Goal: Task Accomplishment & Management: Complete application form

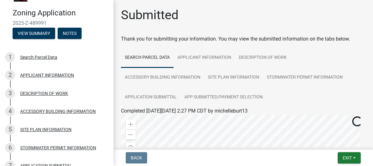
scroll to position [29, 0]
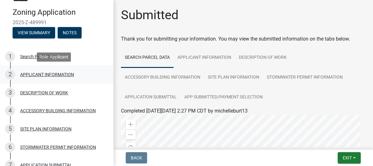
click at [46, 76] on div "APPLICANT INFORMATION" at bounding box center [47, 75] width 54 height 4
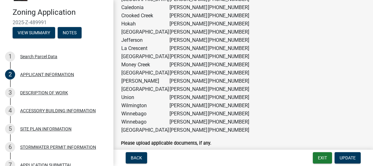
scroll to position [579, 0]
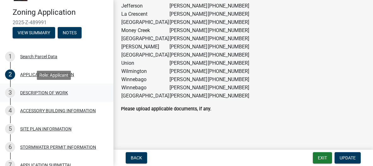
click at [62, 94] on div "DESCRIPTION OF WORK" at bounding box center [44, 93] width 48 height 4
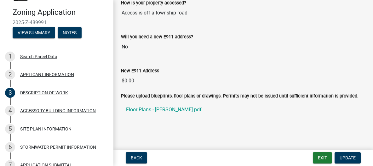
scroll to position [473, 0]
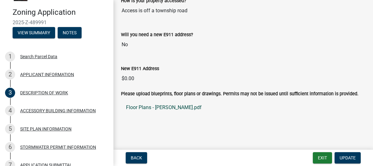
click at [150, 106] on link "Floor Plans - [PERSON_NAME].pdf" at bounding box center [243, 107] width 245 height 15
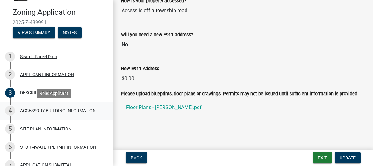
click at [54, 105] on link "4 ACCESSORY BUILDING INFORMATION" at bounding box center [57, 111] width 114 height 18
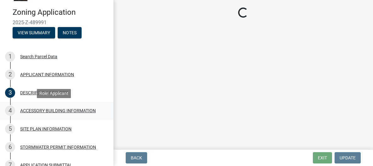
click at [54, 108] on div "4 ACCESSORY BUILDING INFORMATION" at bounding box center [54, 111] width 98 height 10
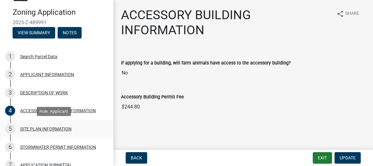
click at [36, 130] on div "SITE PLAN INFORMATION" at bounding box center [45, 129] width 51 height 4
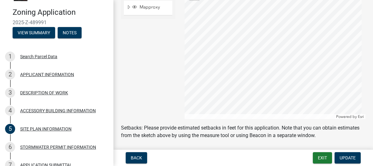
scroll to position [176, 0]
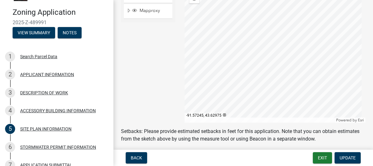
click at [342, 53] on div at bounding box center [275, 44] width 181 height 158
click at [326, 54] on div at bounding box center [275, 44] width 181 height 158
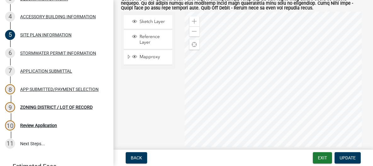
scroll to position [130, 0]
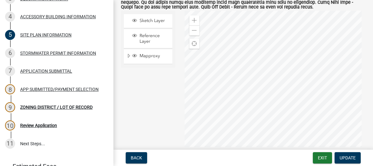
click at [241, 97] on div at bounding box center [275, 90] width 181 height 158
click at [193, 21] on div "Zoom in" at bounding box center [194, 20] width 10 height 10
click at [193, 22] on div "Zoom in" at bounding box center [194, 20] width 10 height 10
click at [320, 51] on div at bounding box center [275, 90] width 181 height 158
click at [262, 90] on div at bounding box center [275, 90] width 181 height 158
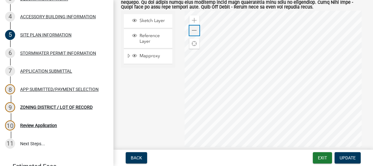
click at [194, 33] on span at bounding box center [194, 30] width 5 height 5
click at [43, 15] on div "ACCESSORY BUILDING INFORMATION" at bounding box center [58, 17] width 76 height 4
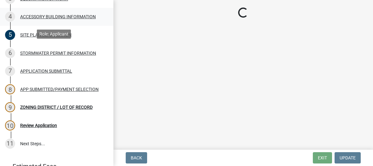
scroll to position [0, 0]
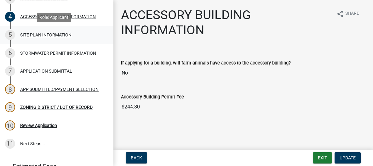
click at [24, 36] on div "SITE PLAN INFORMATION" at bounding box center [45, 35] width 51 height 4
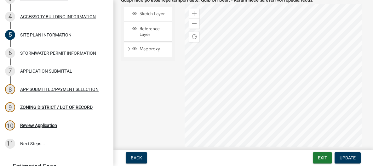
scroll to position [111, 0]
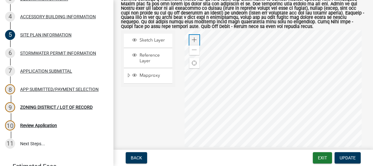
click at [192, 43] on span at bounding box center [194, 40] width 5 height 5
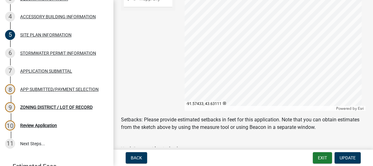
scroll to position [186, 0]
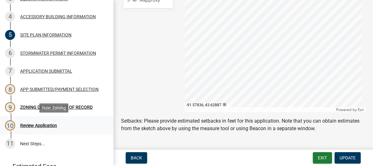
click at [38, 126] on div "Review Application" at bounding box center [38, 126] width 37 height 4
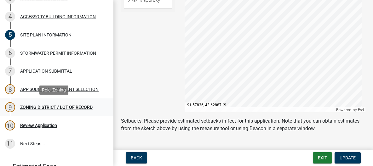
click at [36, 107] on div "ZONING DISTRICT / LOT OF RECORD" at bounding box center [56, 107] width 73 height 4
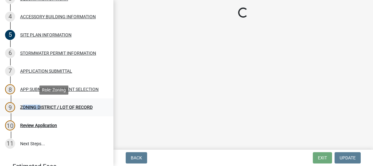
click at [36, 107] on div "ZONING DISTRICT / LOT OF RECORD" at bounding box center [56, 107] width 73 height 4
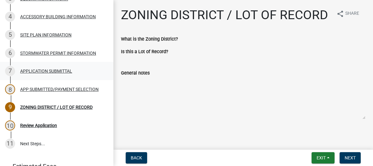
click at [39, 71] on div "APPLICATION SUBMITTAL" at bounding box center [46, 71] width 52 height 4
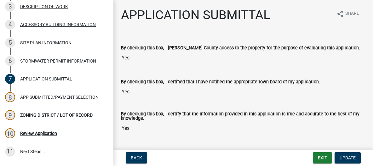
scroll to position [102, 0]
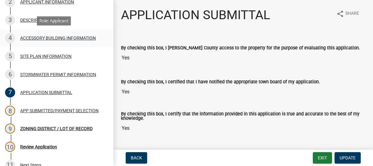
click at [32, 37] on div "ACCESSORY BUILDING INFORMATION" at bounding box center [58, 38] width 76 height 4
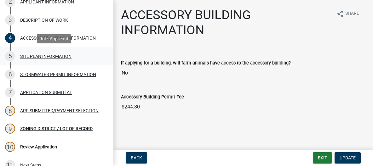
click at [51, 56] on div "SITE PLAN INFORMATION" at bounding box center [45, 56] width 51 height 4
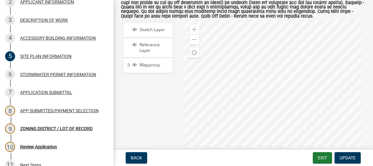
scroll to position [118, 0]
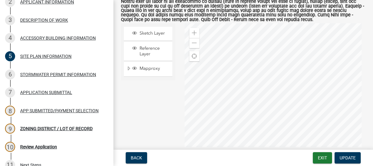
click at [225, 116] on div at bounding box center [275, 102] width 181 height 158
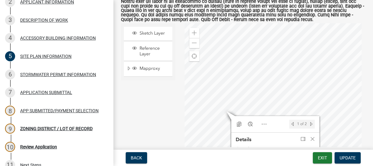
click at [234, 114] on div at bounding box center [275, 102] width 181 height 158
click at [214, 111] on div at bounding box center [275, 102] width 181 height 158
click at [250, 98] on div at bounding box center [275, 102] width 181 height 158
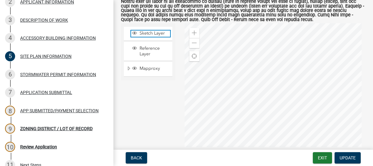
click at [134, 36] on span "Layer List" at bounding box center [134, 33] width 5 height 5
click at [234, 116] on div at bounding box center [275, 102] width 181 height 158
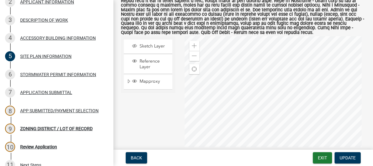
scroll to position [111, 0]
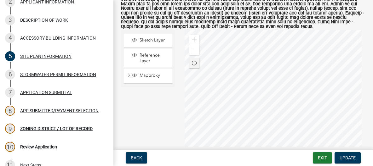
click at [193, 66] on span "Find my location" at bounding box center [194, 63] width 5 height 5
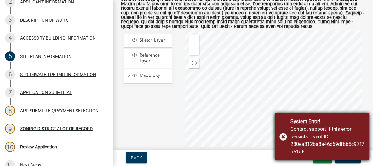
click at [281, 135] on div "System Error! Contact support if this error persists. Event ID: 230ea312ba8a46c…" at bounding box center [322, 137] width 95 height 47
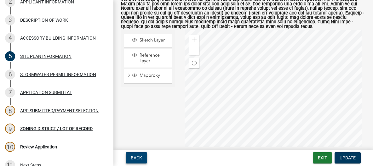
click at [131, 157] on span "Back" at bounding box center [136, 158] width 11 height 5
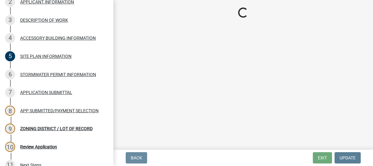
scroll to position [0, 0]
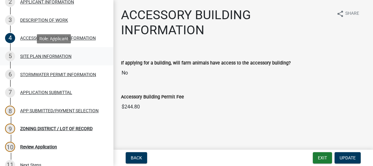
click at [41, 56] on div "SITE PLAN INFORMATION" at bounding box center [45, 56] width 51 height 4
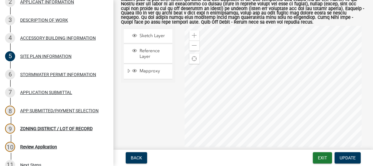
scroll to position [120, 0]
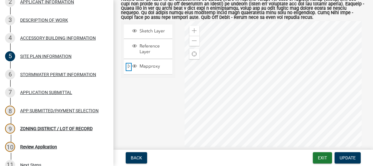
click at [128, 70] on span "Expand" at bounding box center [128, 67] width 5 height 6
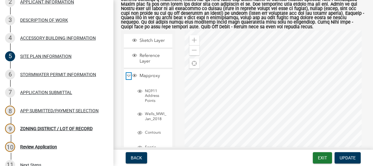
scroll to position [104, 0]
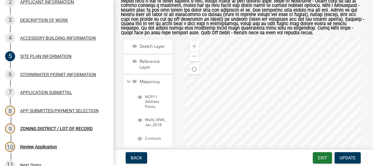
click at [225, 130] on div at bounding box center [275, 116] width 181 height 158
click at [234, 129] on div at bounding box center [275, 116] width 181 height 158
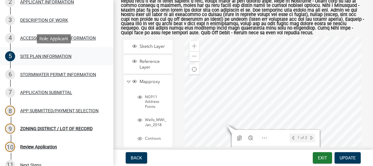
click at [41, 56] on div "SITE PLAN INFORMATION" at bounding box center [45, 56] width 51 height 4
click at [50, 18] on div "3 DESCRIPTION OF WORK" at bounding box center [54, 20] width 98 height 10
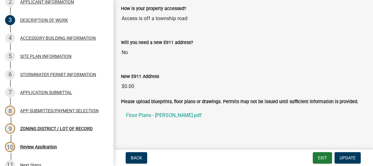
scroll to position [473, 0]
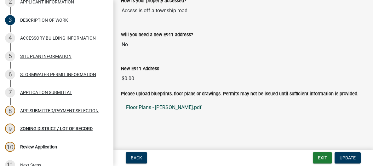
click at [158, 108] on link "Floor Plans - [PERSON_NAME].pdf" at bounding box center [243, 107] width 245 height 15
